Goal: Check status: Verify the current state of an ongoing process or item

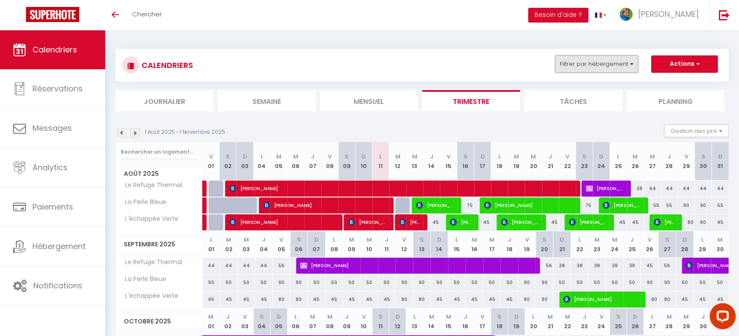
click at [600, 64] on button "Filtrer par hébergement" at bounding box center [596, 63] width 83 height 17
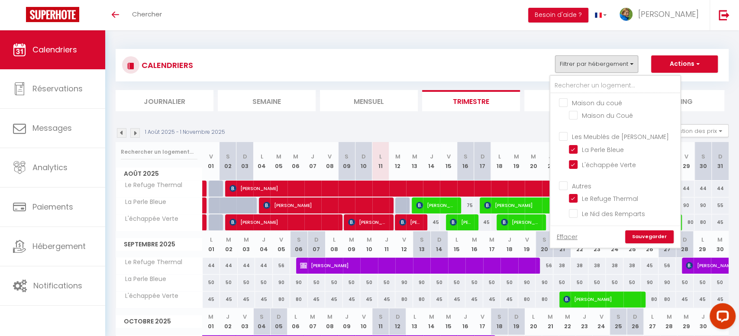
click at [600, 104] on input "Maison du coué" at bounding box center [624, 102] width 130 height 9
checkbox input "true"
checkbox input "false"
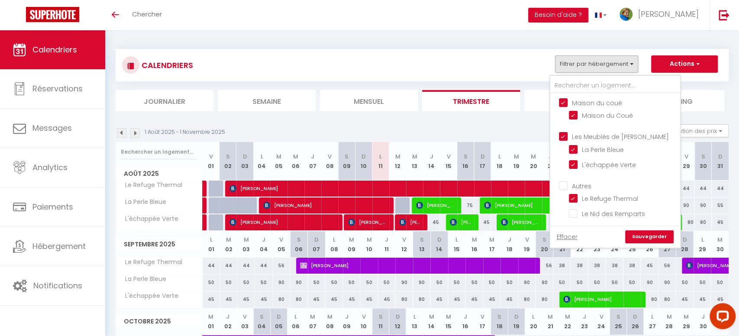
click at [639, 236] on link "Sauvegarder" at bounding box center [649, 236] width 48 height 13
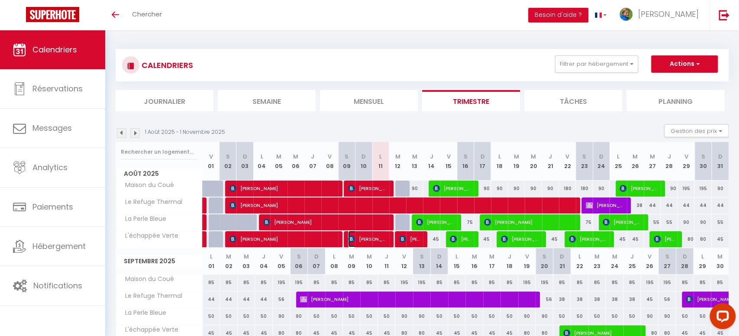
click at [373, 240] on span "[PERSON_NAME] HARAMBASIC" at bounding box center [367, 239] width 39 height 16
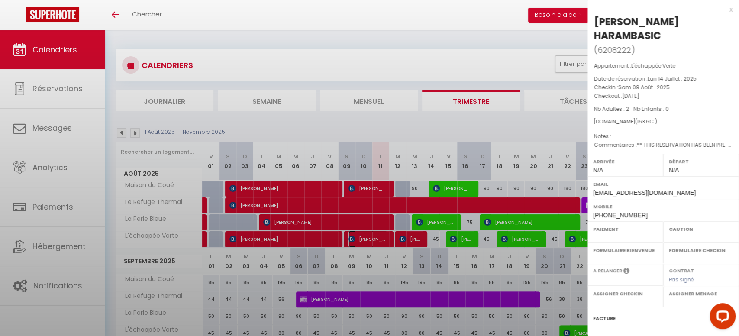
select select "OK"
select select "0"
select select "1"
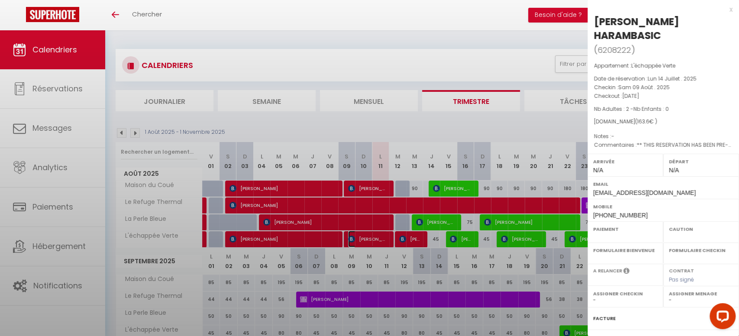
select select
select select "47241"
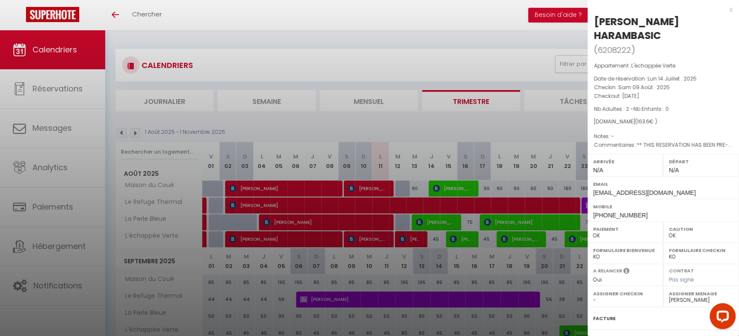
click at [410, 126] on div at bounding box center [369, 168] width 739 height 336
